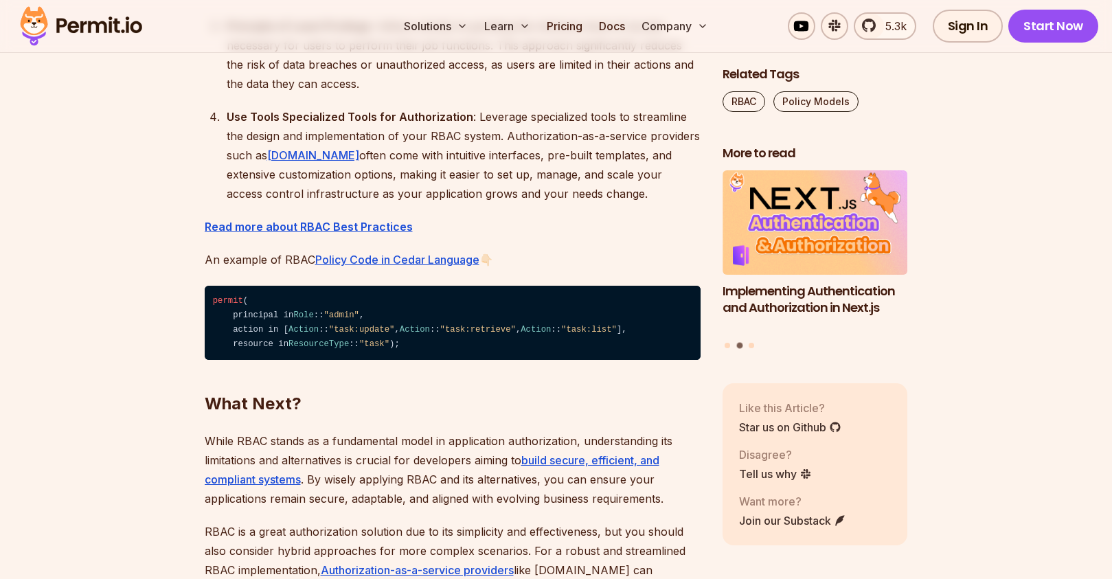
scroll to position [4622, 0]
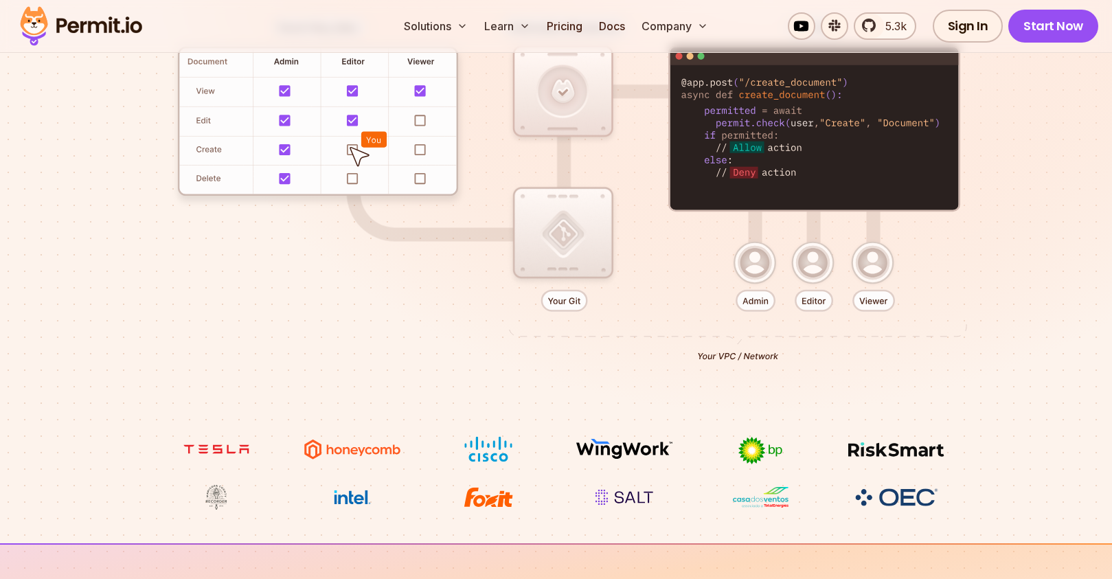
scroll to position [212, 0]
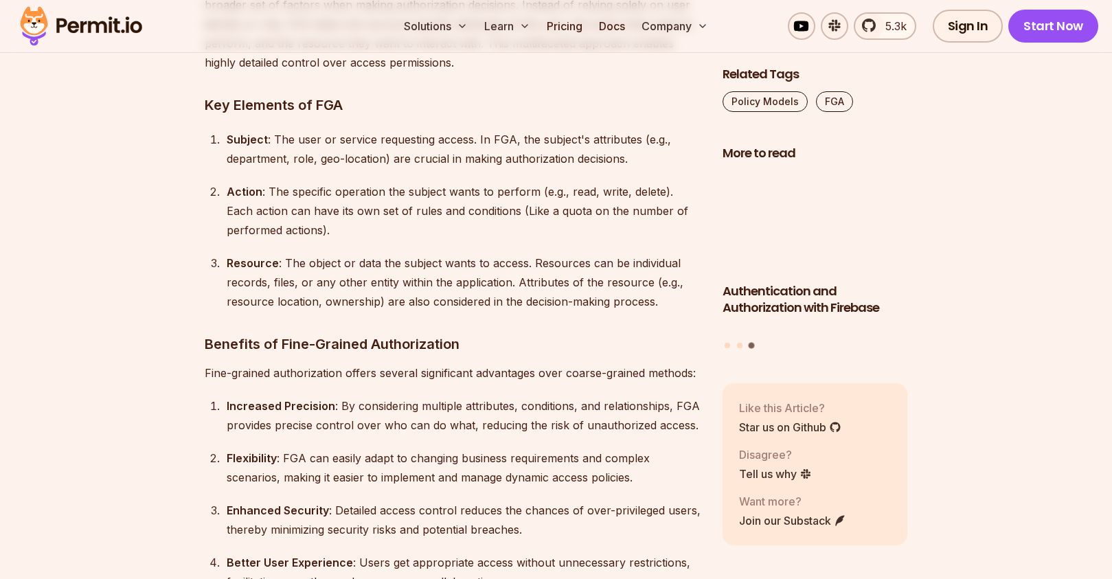
scroll to position [4416, 0]
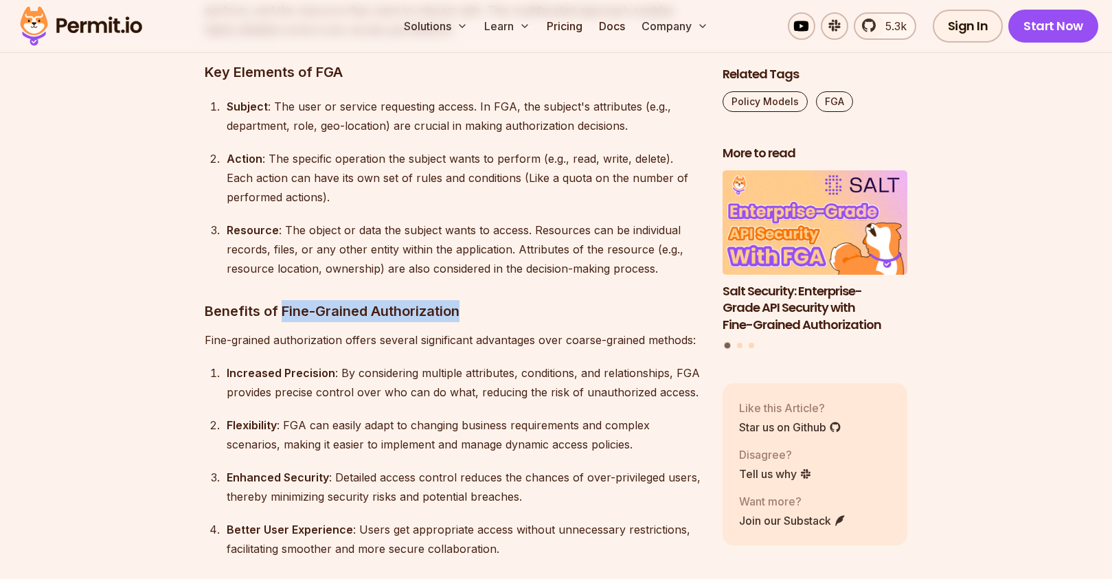
drag, startPoint x: 460, startPoint y: 271, endPoint x: 281, endPoint y: 276, distance: 179.4
click at [281, 300] on h3 "Benefits of Fine-Grained Authorization" at bounding box center [453, 311] width 496 height 22
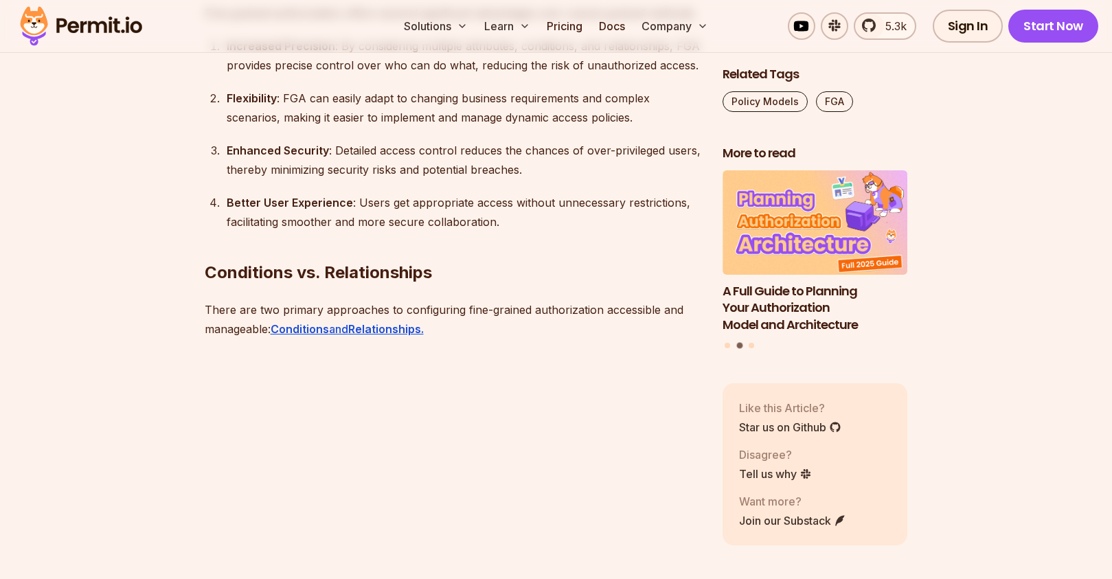
scroll to position [4827, 0]
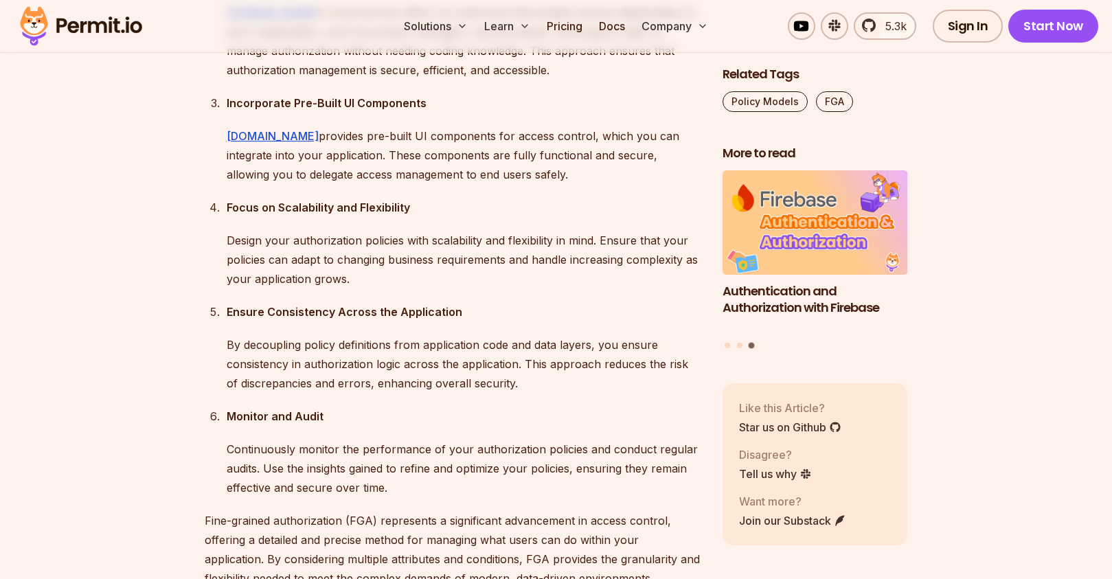
scroll to position [11156, 0]
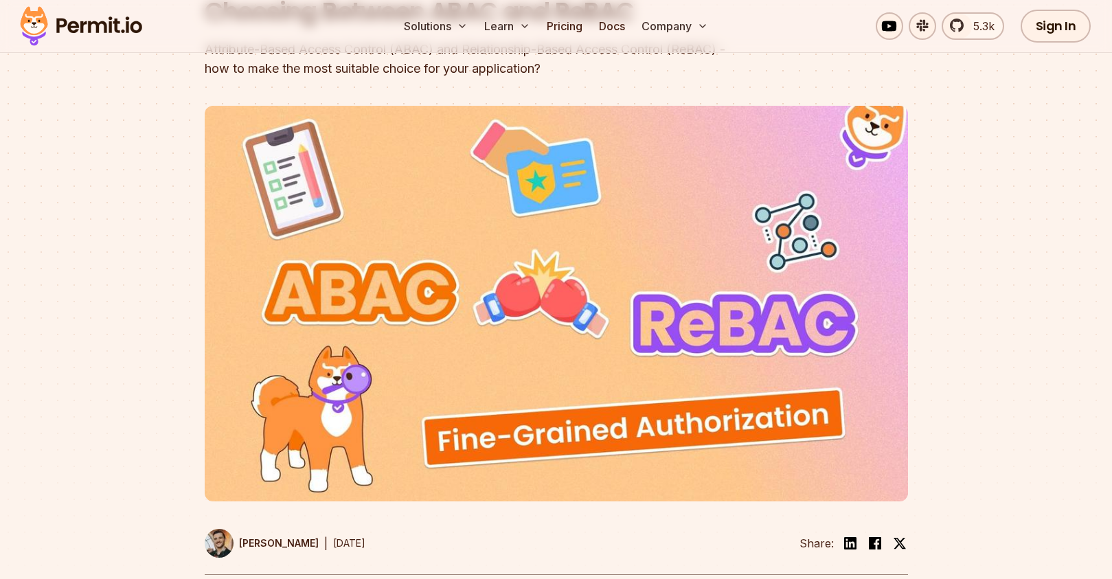
scroll to position [417, 0]
